Goal: Book appointment/travel/reservation

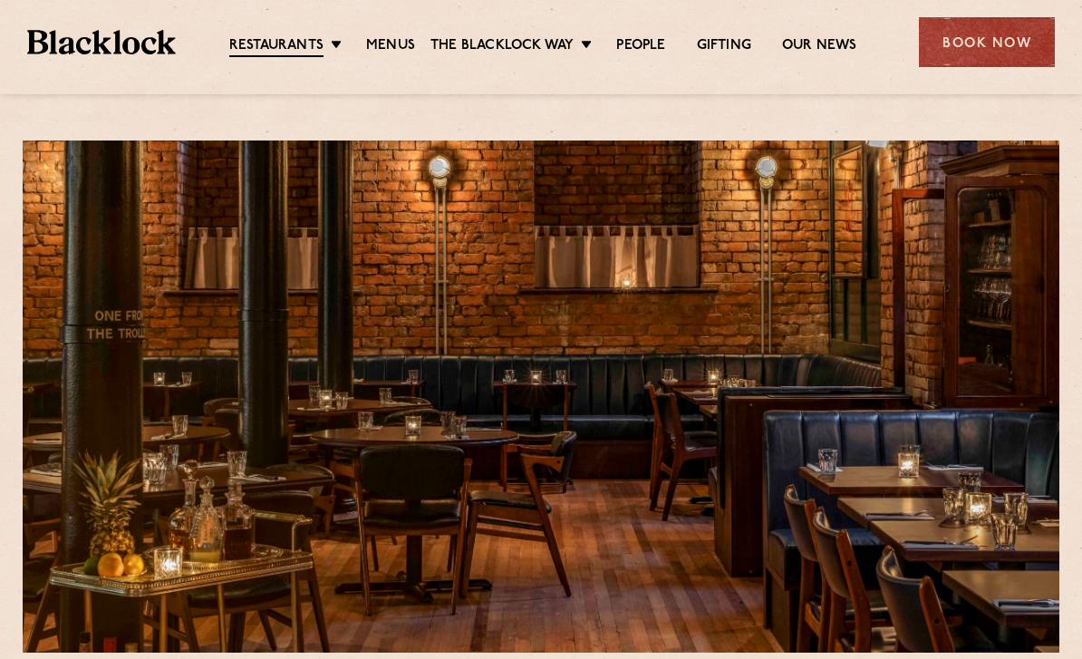
click at [0, 0] on link "[GEOGRAPHIC_DATA]" at bounding box center [0, 0] width 0 height 0
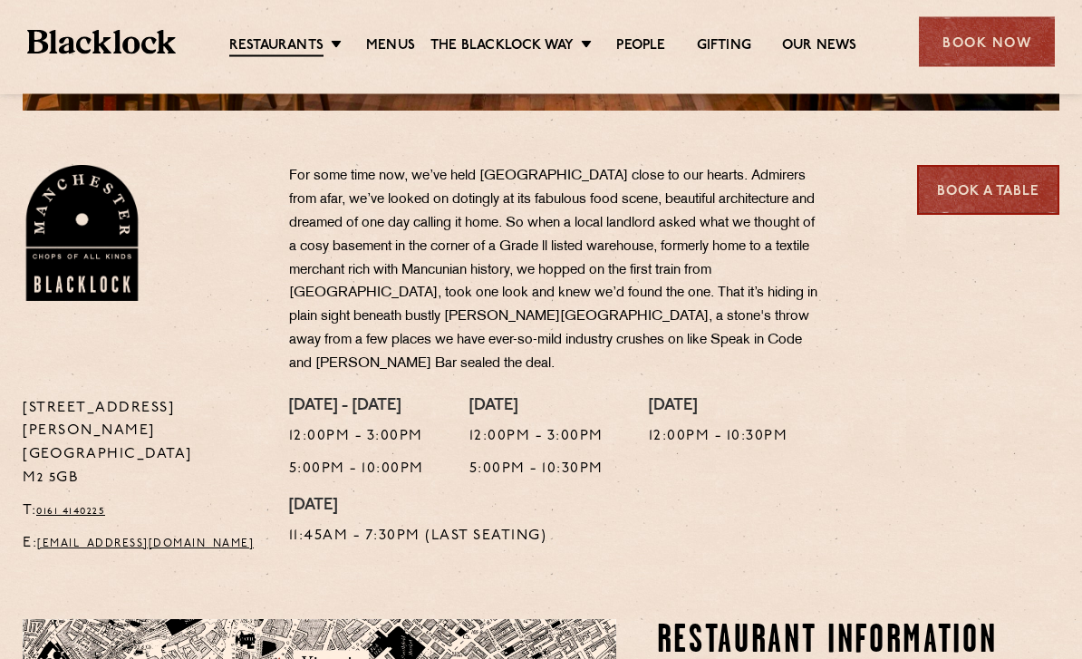
scroll to position [542, 0]
click at [993, 205] on link "Book a Table" at bounding box center [988, 190] width 142 height 50
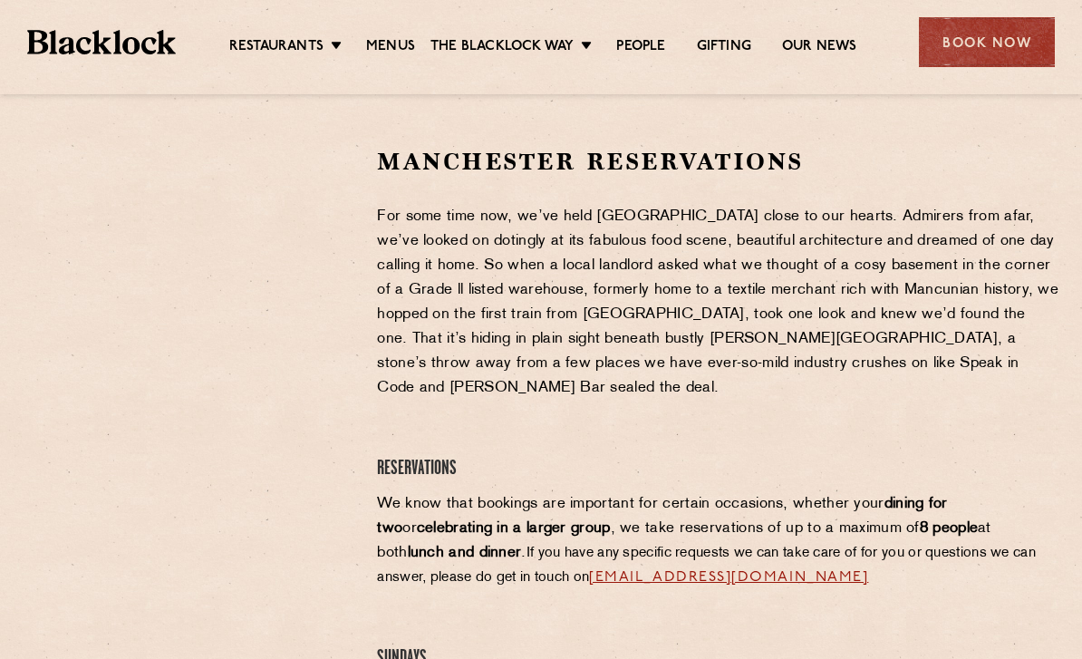
scroll to position [590, 0]
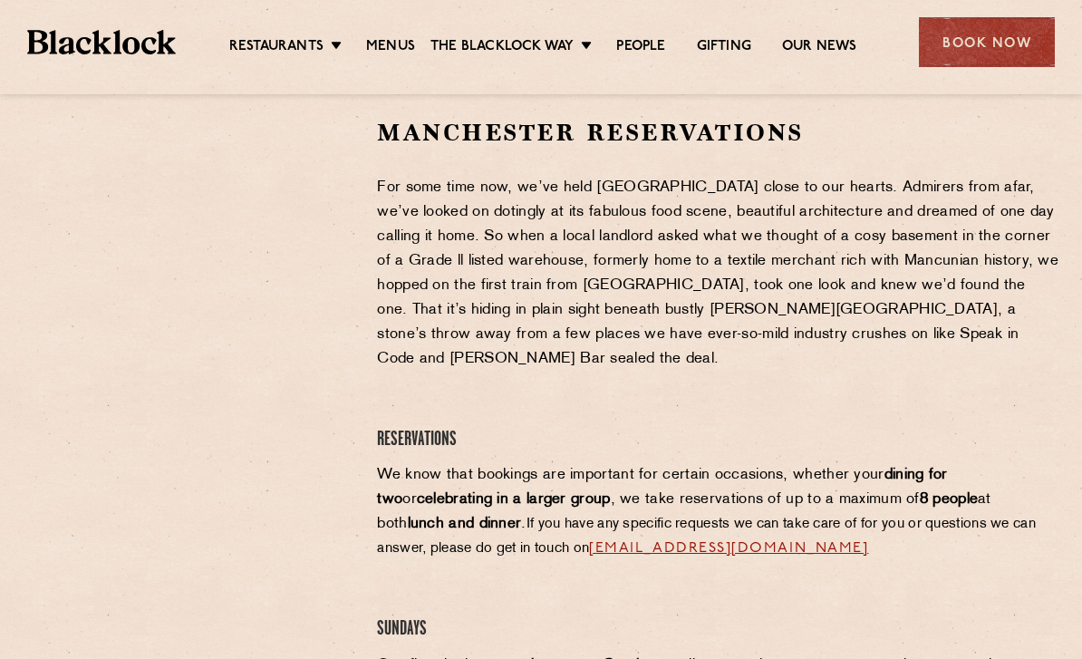
click at [401, 41] on link "Menus" at bounding box center [390, 47] width 49 height 18
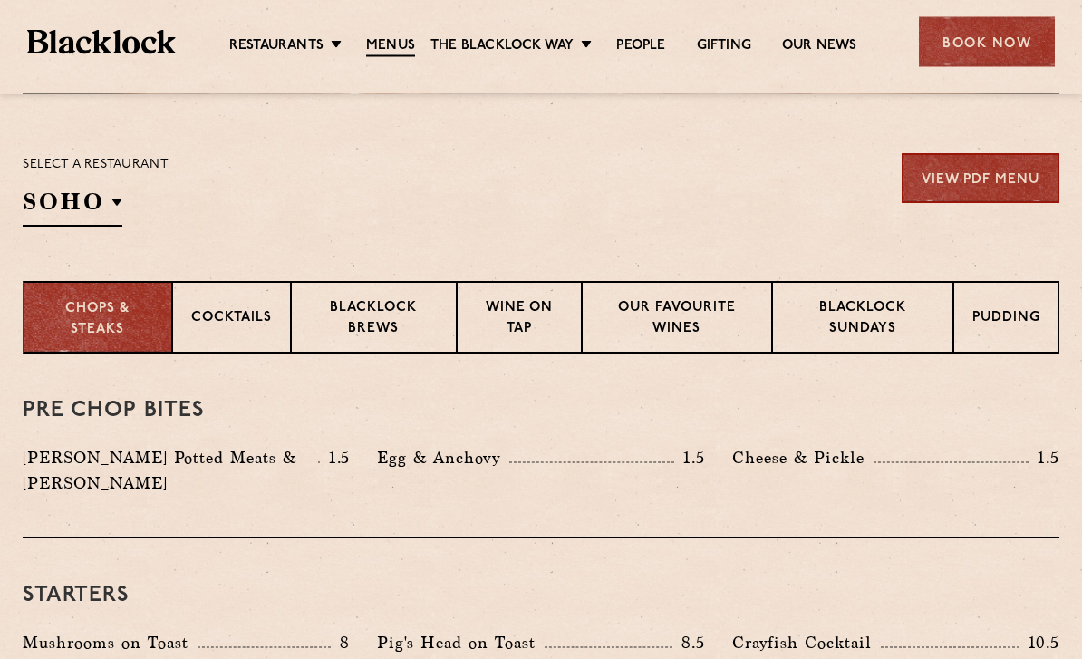
scroll to position [573, 0]
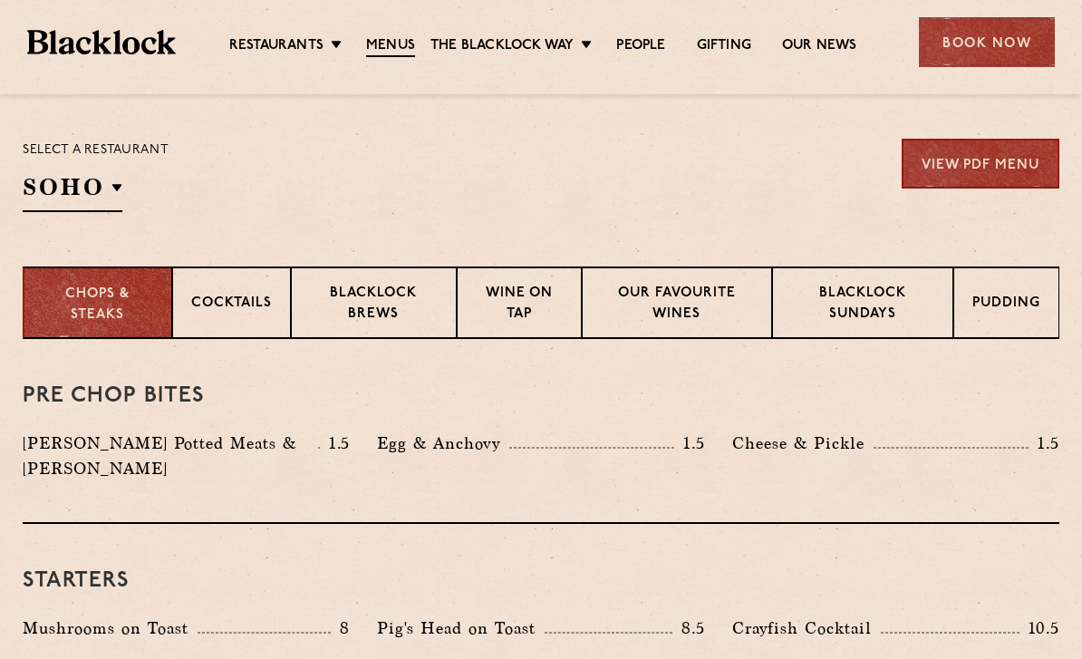
click at [924, 304] on p "Blacklock Sundays" at bounding box center [862, 305] width 143 height 43
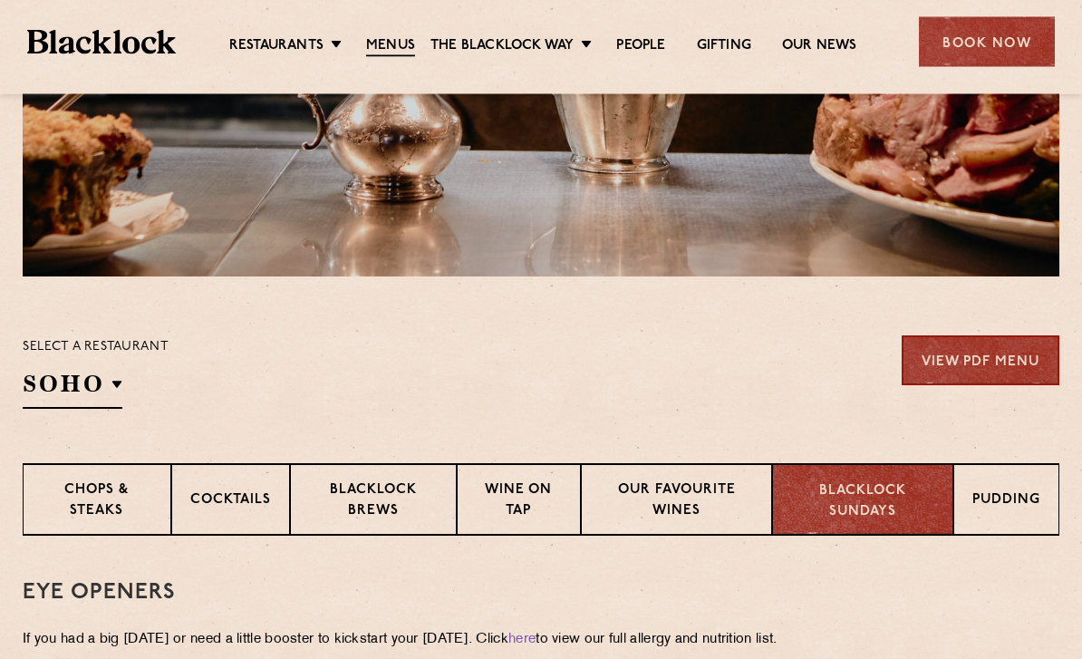
scroll to position [376, 0]
click at [1008, 508] on p "Pudding" at bounding box center [1006, 501] width 68 height 23
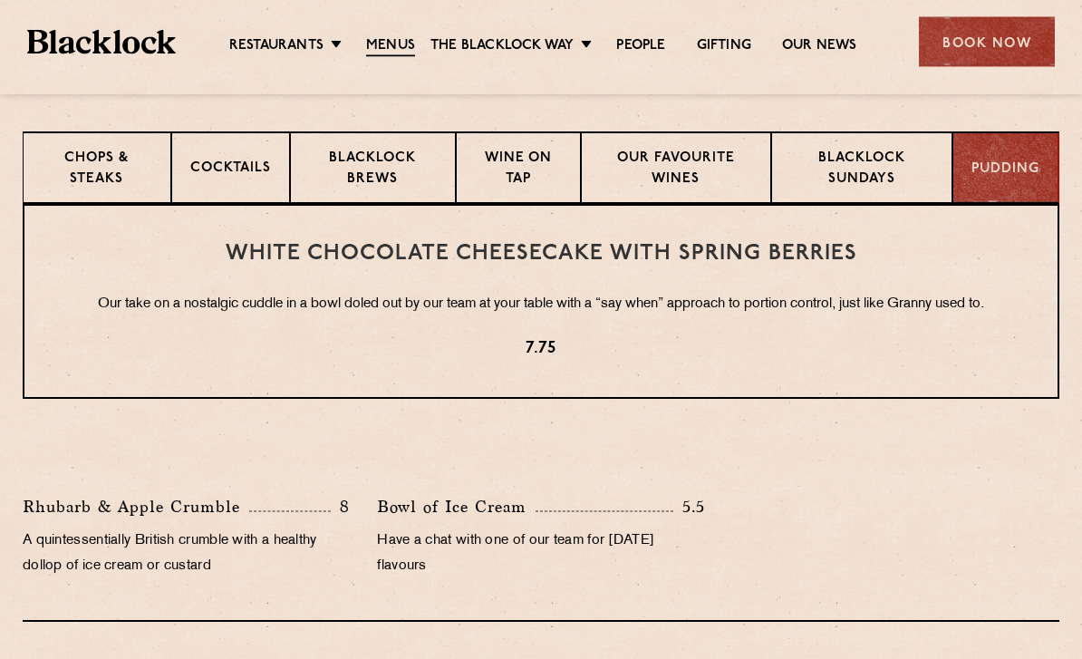
scroll to position [708, 0]
click at [411, 159] on p "Blacklock Brews" at bounding box center [373, 170] width 129 height 43
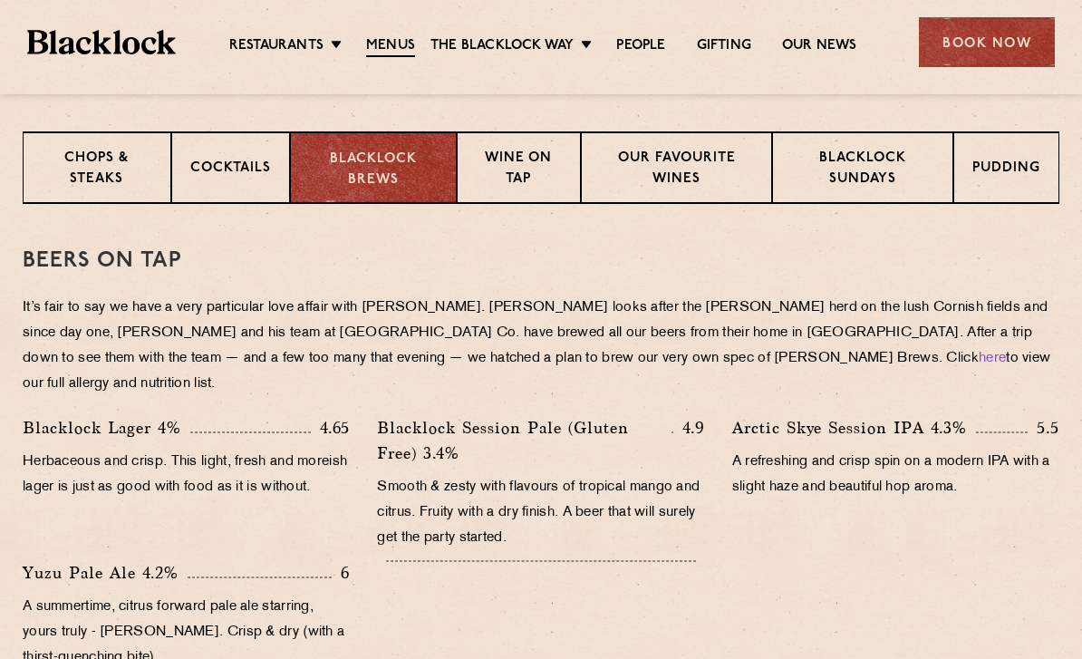
click at [249, 169] on p "Cocktails" at bounding box center [230, 170] width 81 height 23
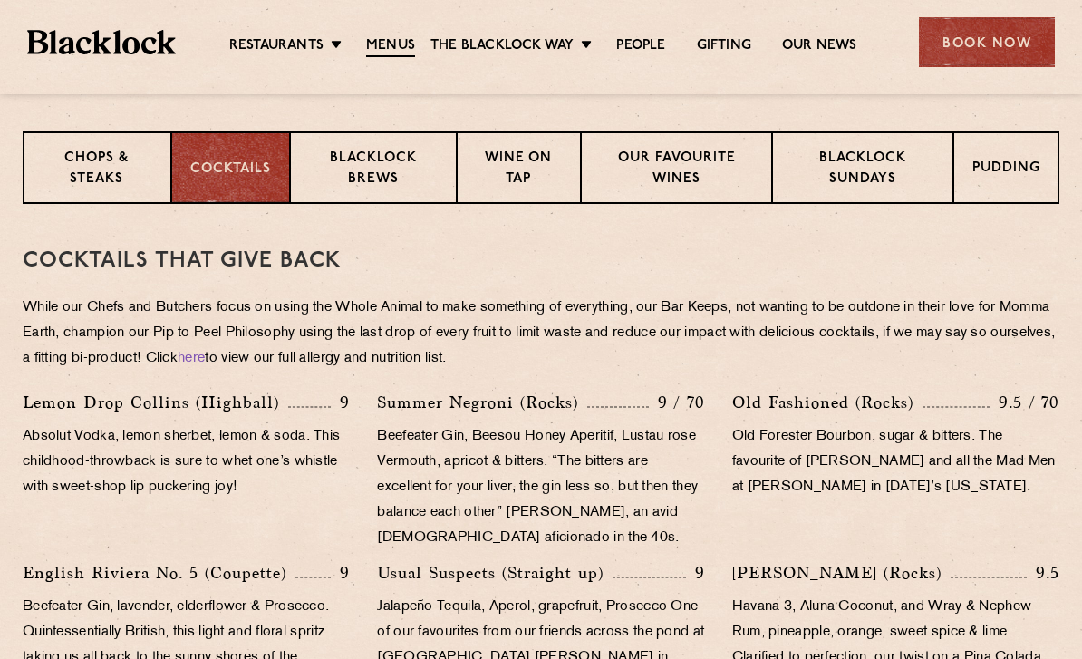
click at [111, 170] on p "Chops & Steaks" at bounding box center [97, 170] width 111 height 43
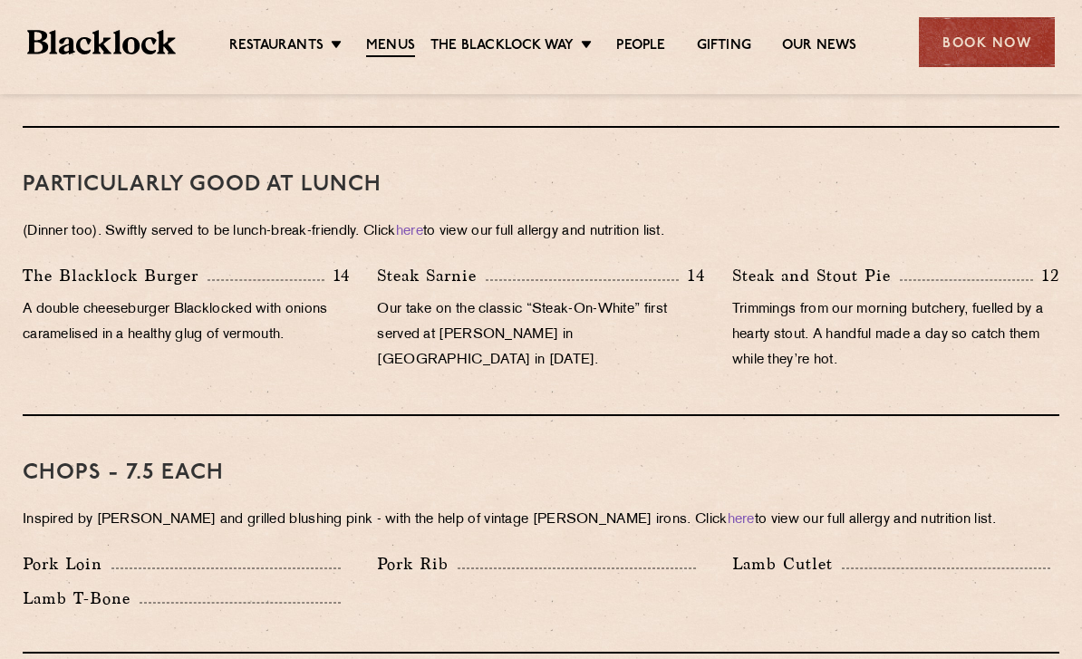
scroll to position [1119, 0]
